Goal: Information Seeking & Learning: Learn about a topic

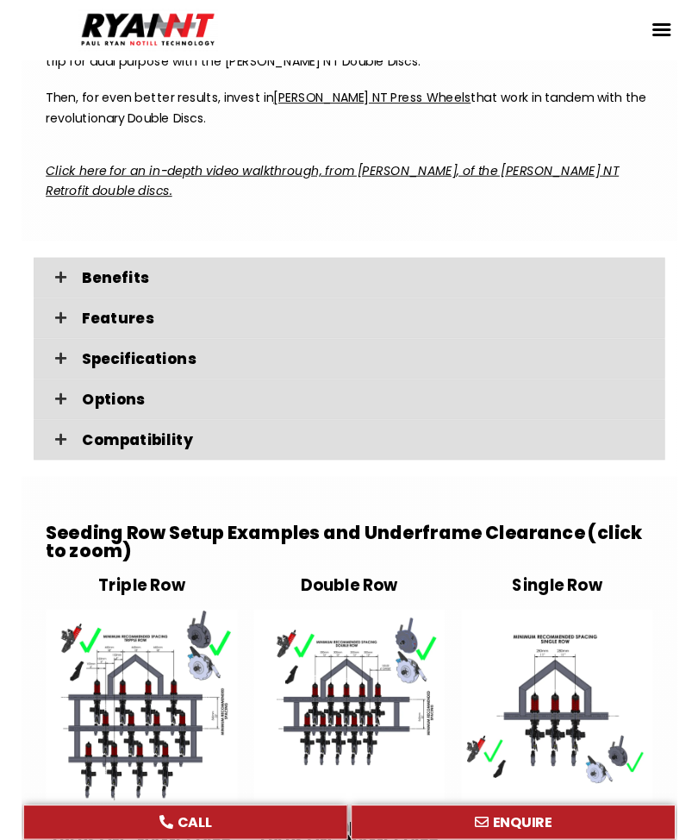
scroll to position [3067, 0]
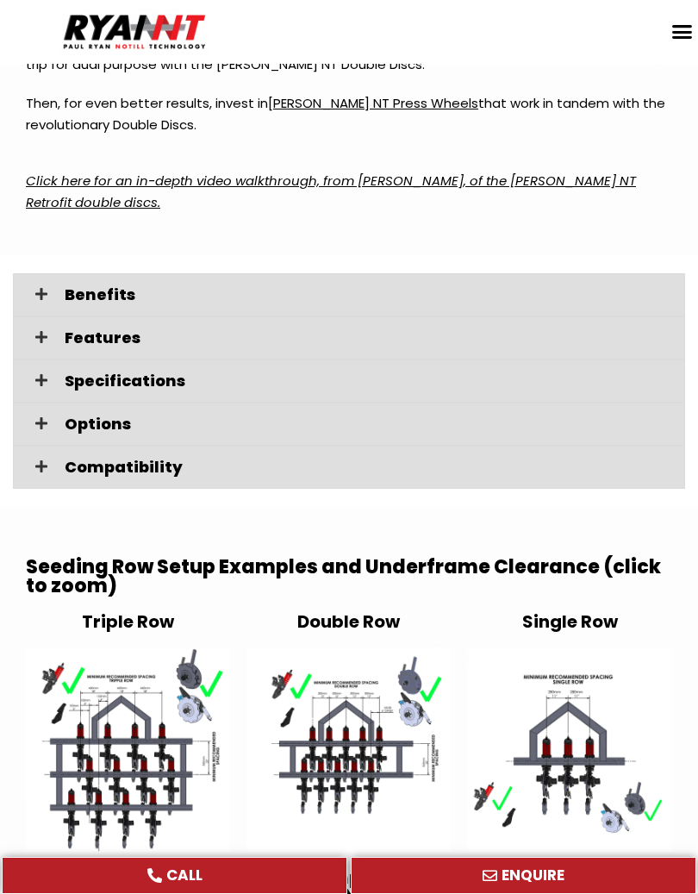
click at [27, 15] on div at bounding box center [109, 32] width 201 height 47
click at [26, 14] on div at bounding box center [109, 32] width 201 height 47
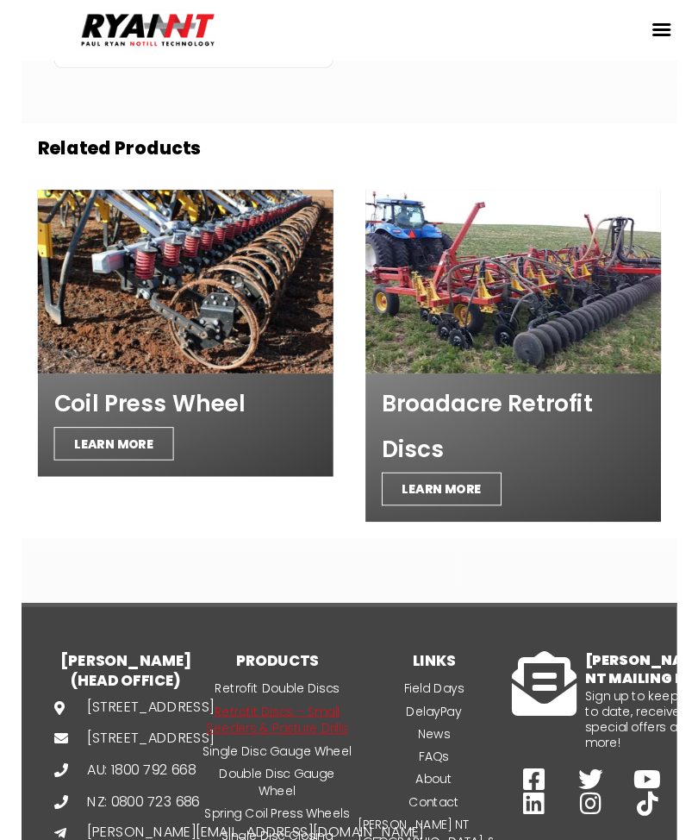
scroll to position [7077, 0]
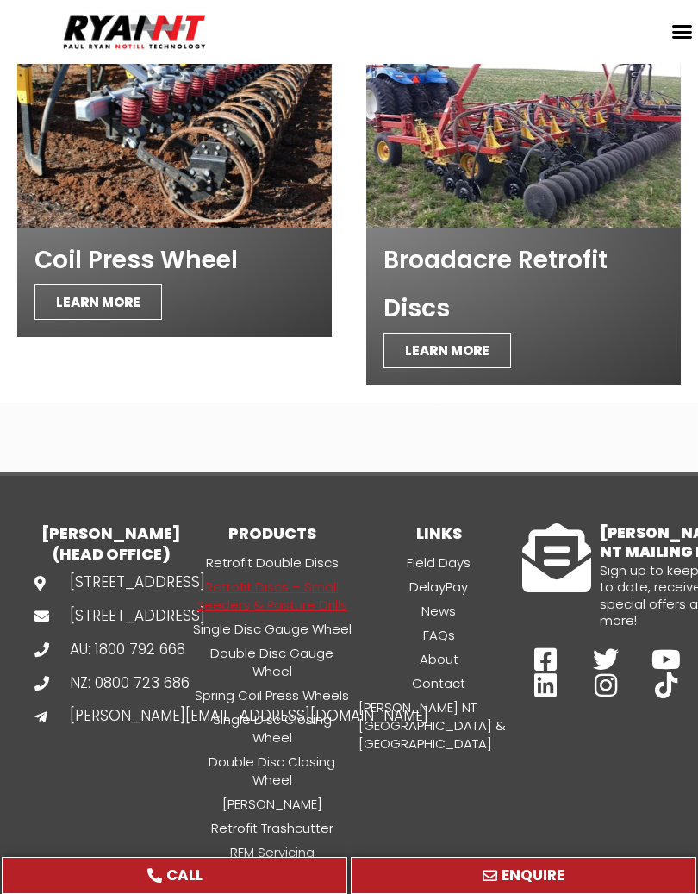
click at [28, 4] on header "Search Home Retrofit Discs Double Discs for Broadacre Double Discs for Small Se…" at bounding box center [349, 32] width 698 height 64
